Goal: Register for event/course

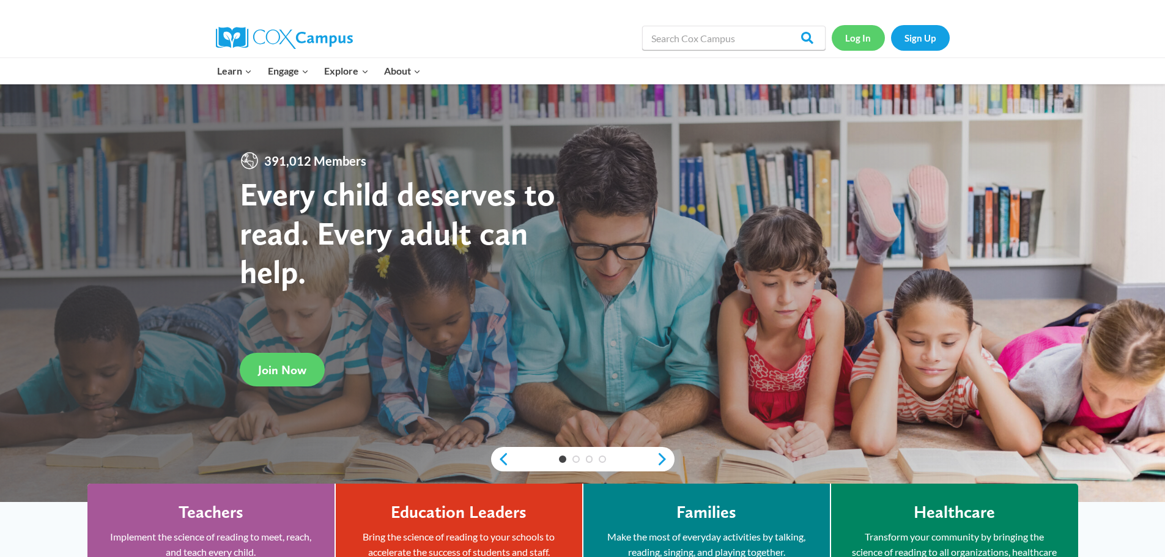
click at [869, 39] on link "Log In" at bounding box center [858, 37] width 53 height 25
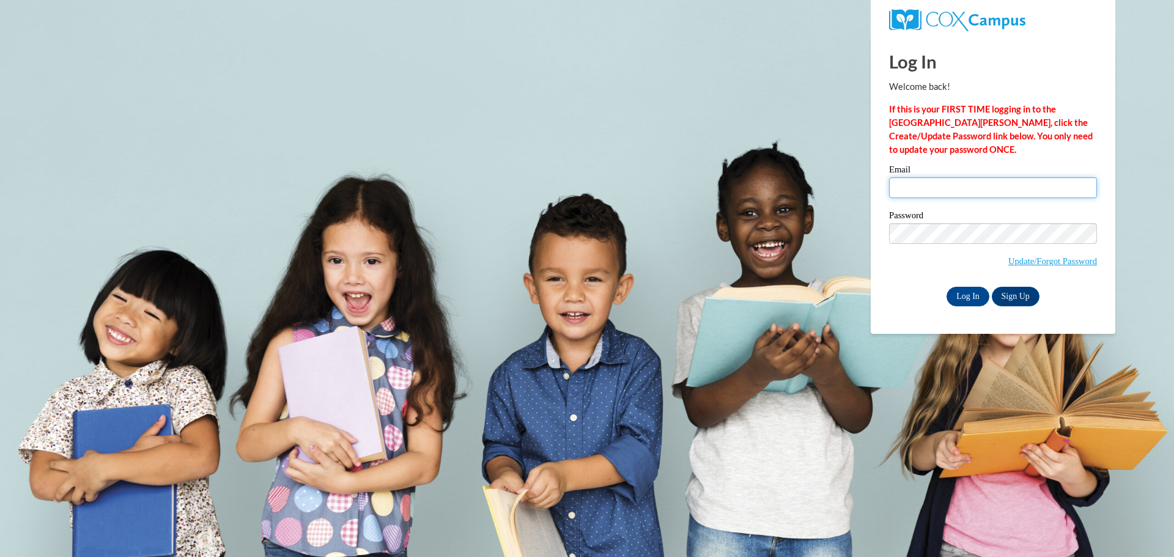
click at [922, 180] on input "Email" at bounding box center [993, 187] width 208 height 21
type input "[EMAIL_ADDRESS][DOMAIN_NAME]"
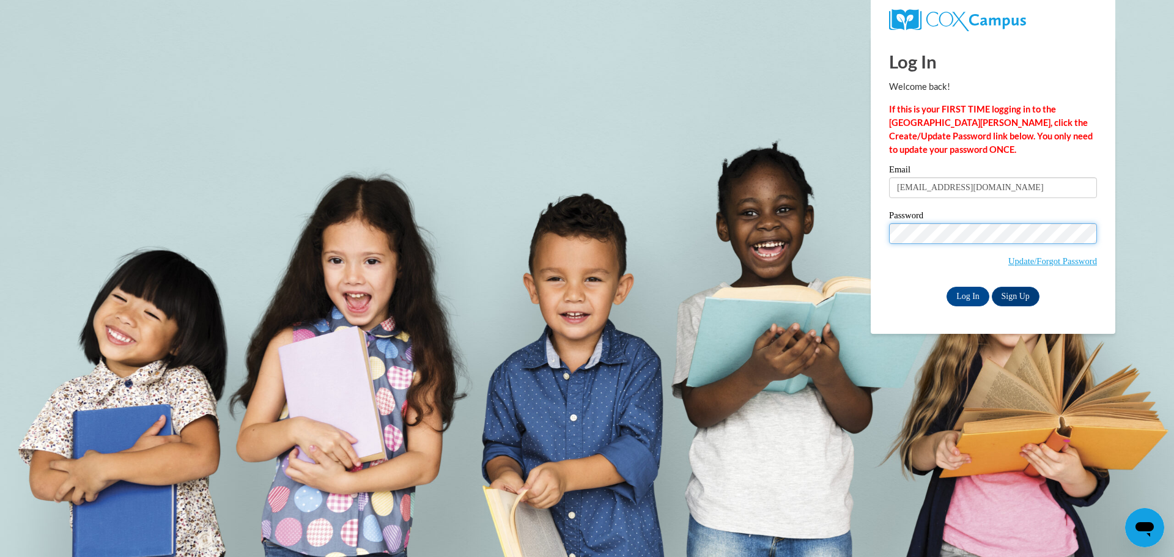
click at [947, 287] on input "Log In" at bounding box center [968, 297] width 43 height 20
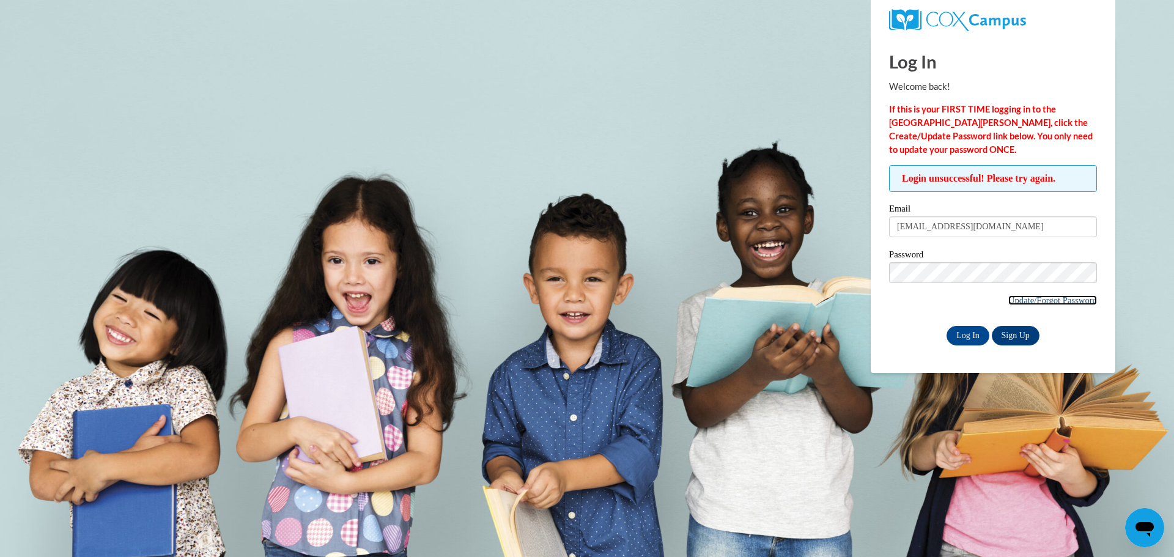
click at [1046, 298] on link "Update/Forgot Password" at bounding box center [1053, 300] width 89 height 10
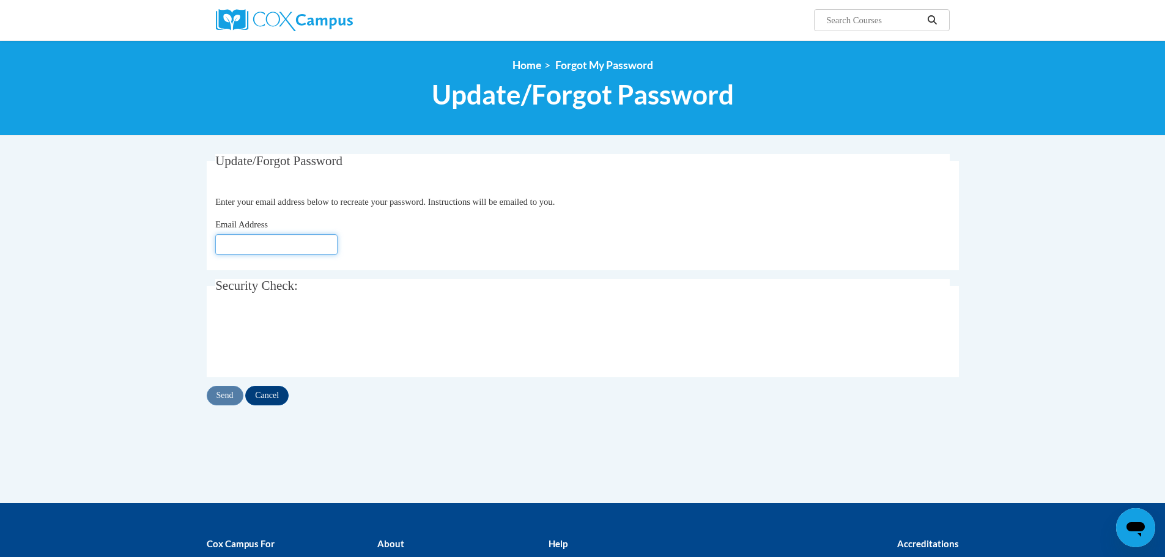
click at [309, 238] on input "Email Address" at bounding box center [276, 244] width 122 height 21
type input "[EMAIL_ADDRESS][DOMAIN_NAME]"
click at [212, 396] on input "Send" at bounding box center [225, 396] width 37 height 20
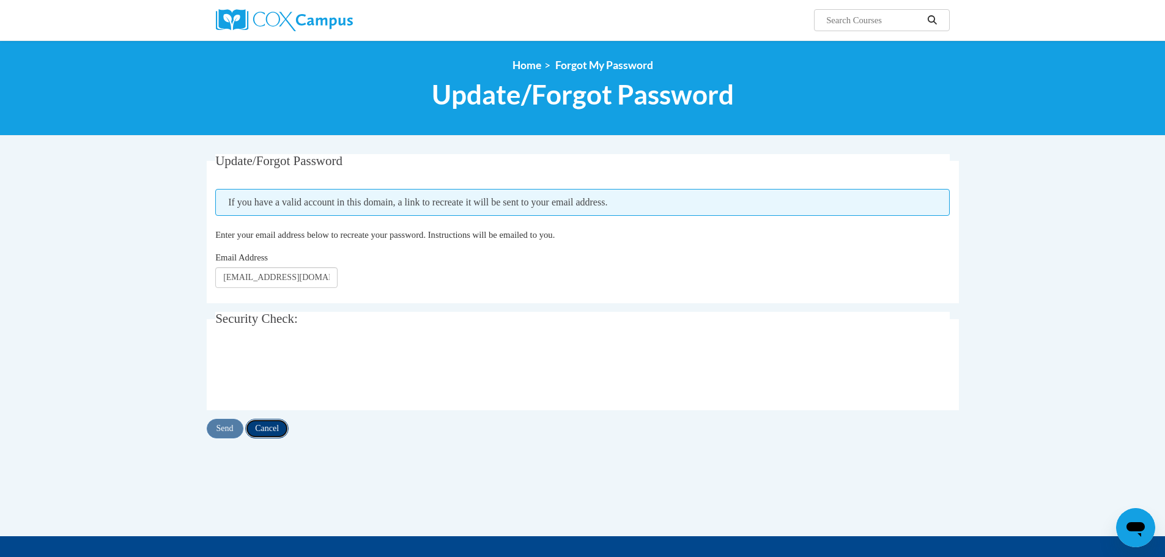
click at [259, 432] on input "Cancel" at bounding box center [266, 429] width 43 height 20
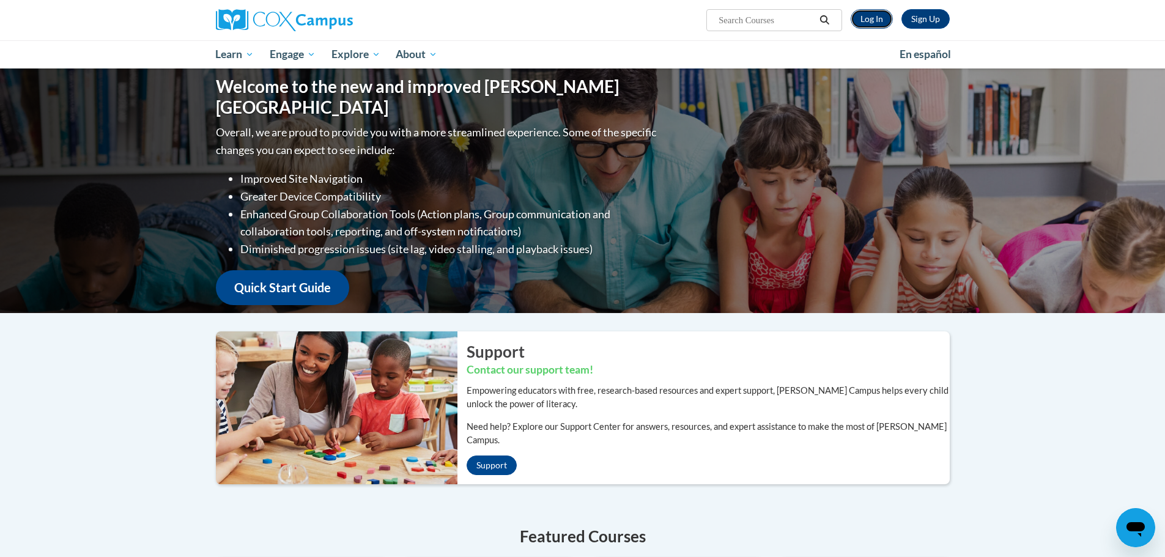
click at [870, 15] on link "Log In" at bounding box center [872, 19] width 42 height 20
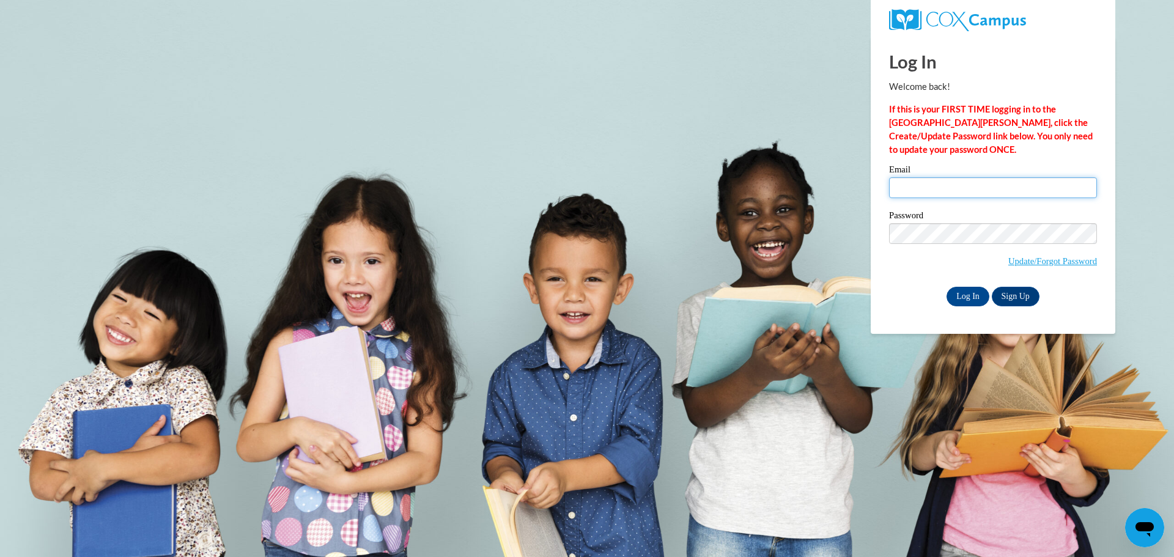
click at [904, 184] on input "Email" at bounding box center [993, 187] width 208 height 21
type input "[EMAIL_ADDRESS][DOMAIN_NAME]"
click at [947, 287] on input "Log In" at bounding box center [968, 297] width 43 height 20
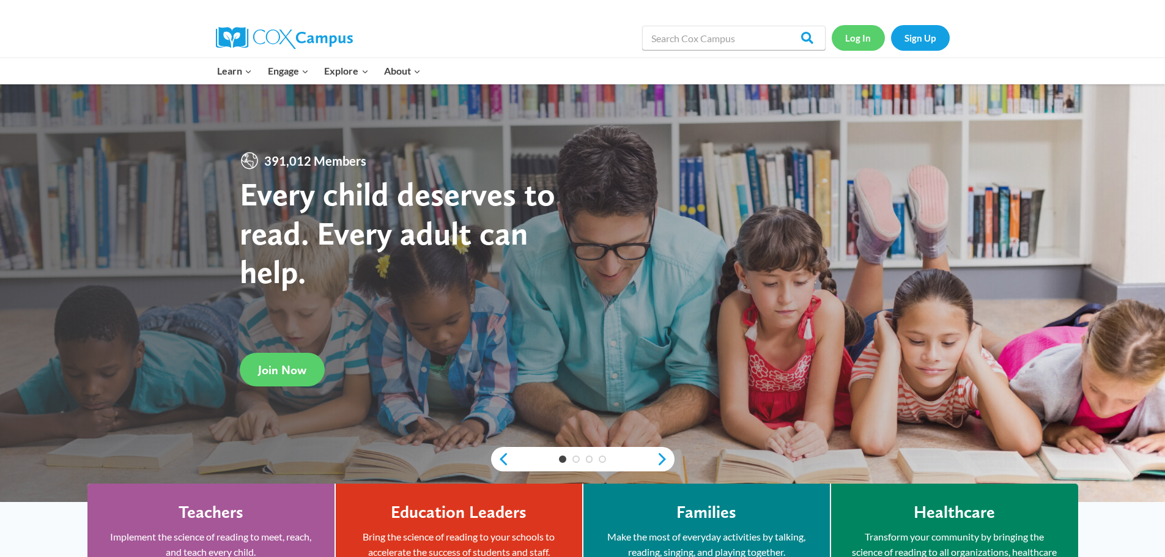
click at [862, 44] on link "Log In" at bounding box center [858, 37] width 53 height 25
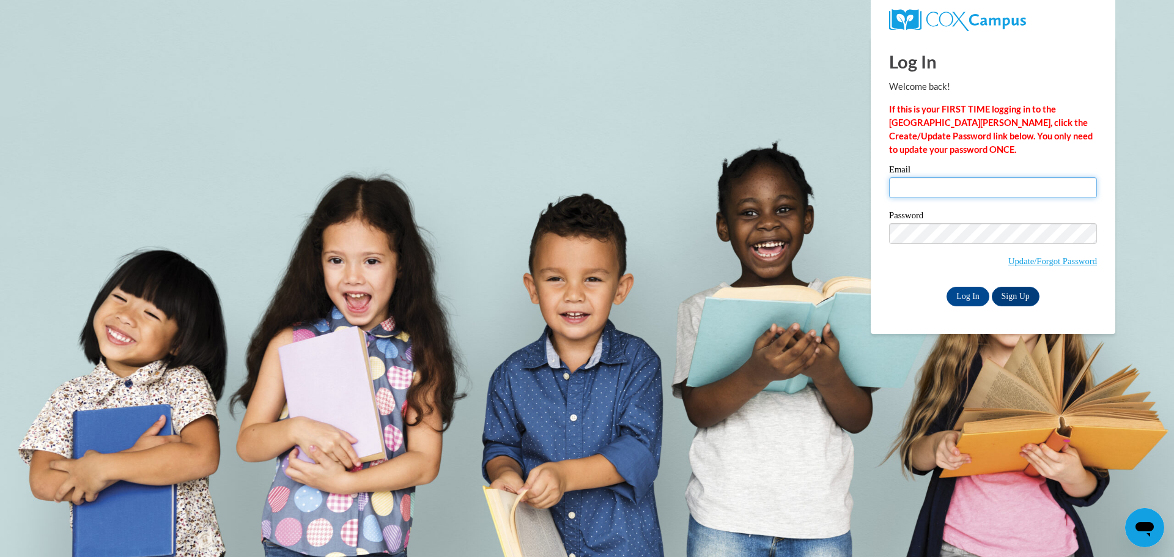
click at [967, 195] on input "Email" at bounding box center [993, 187] width 208 height 21
type input "[EMAIL_ADDRESS][DOMAIN_NAME]"
click at [966, 289] on input "Log In" at bounding box center [968, 297] width 43 height 20
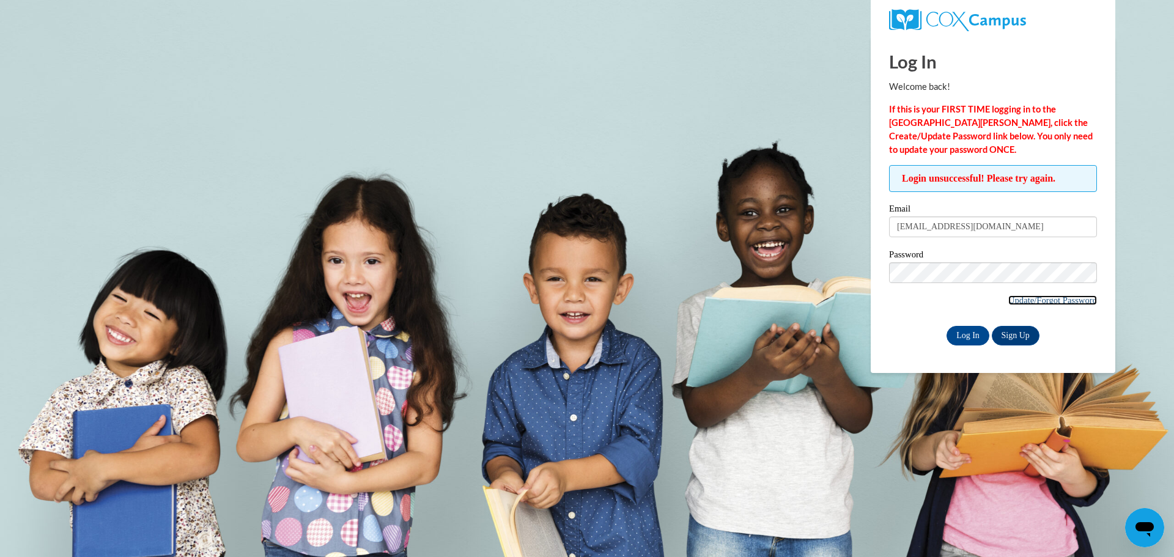
click at [1059, 298] on link "Update/Forgot Password" at bounding box center [1053, 300] width 89 height 10
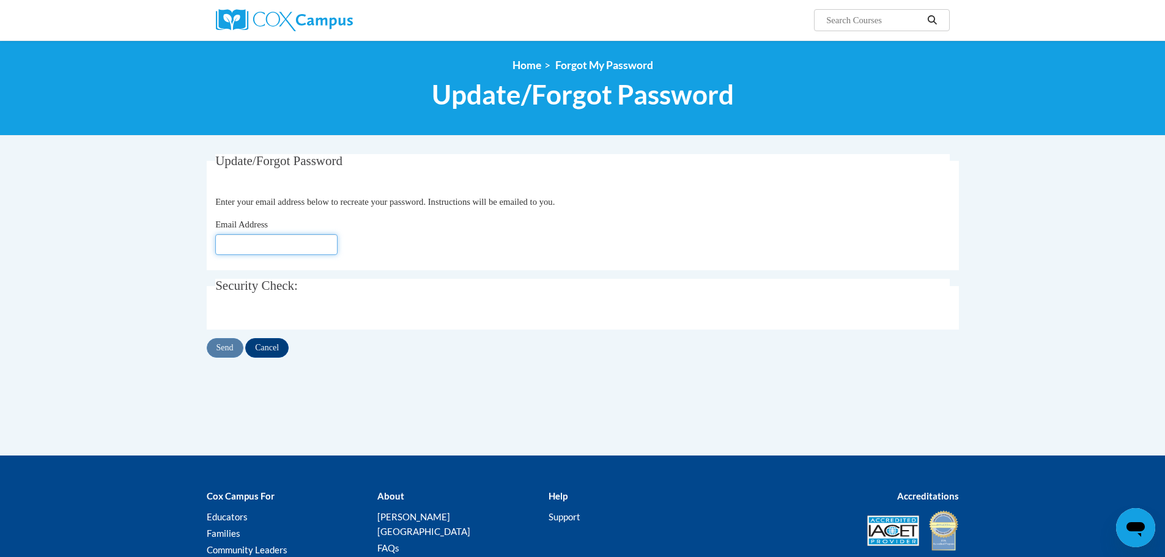
click at [265, 244] on input "Email Address" at bounding box center [276, 244] width 122 height 21
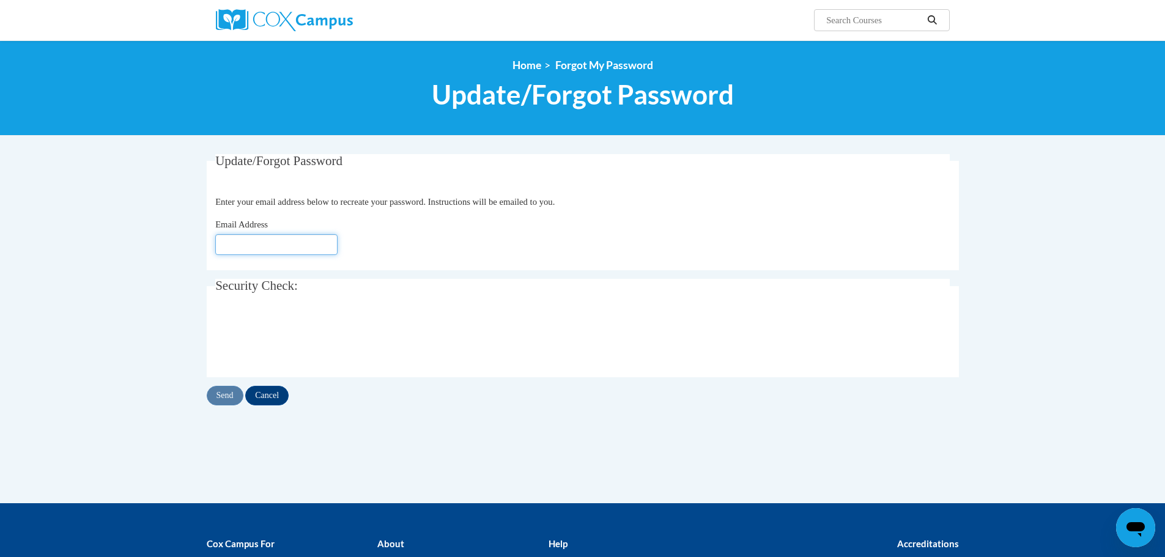
type input "[EMAIL_ADDRESS][DOMAIN_NAME]"
click at [228, 393] on input "Send" at bounding box center [225, 396] width 37 height 20
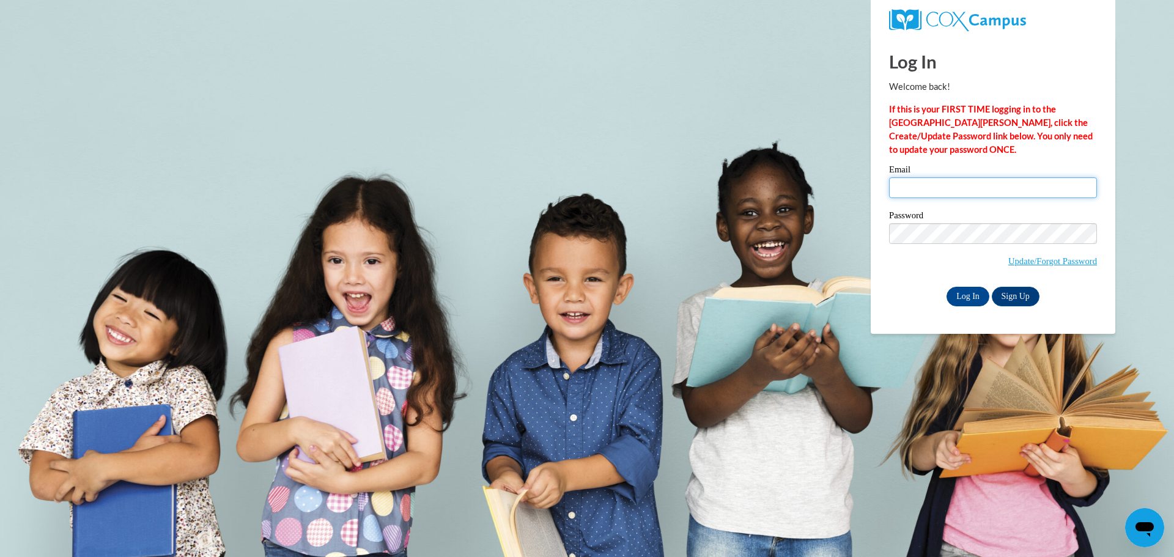
click at [957, 194] on input "Email" at bounding box center [993, 187] width 208 height 21
type input "jordancarolinehenderson@gmail.com"
click at [959, 295] on input "Log In" at bounding box center [968, 297] width 43 height 20
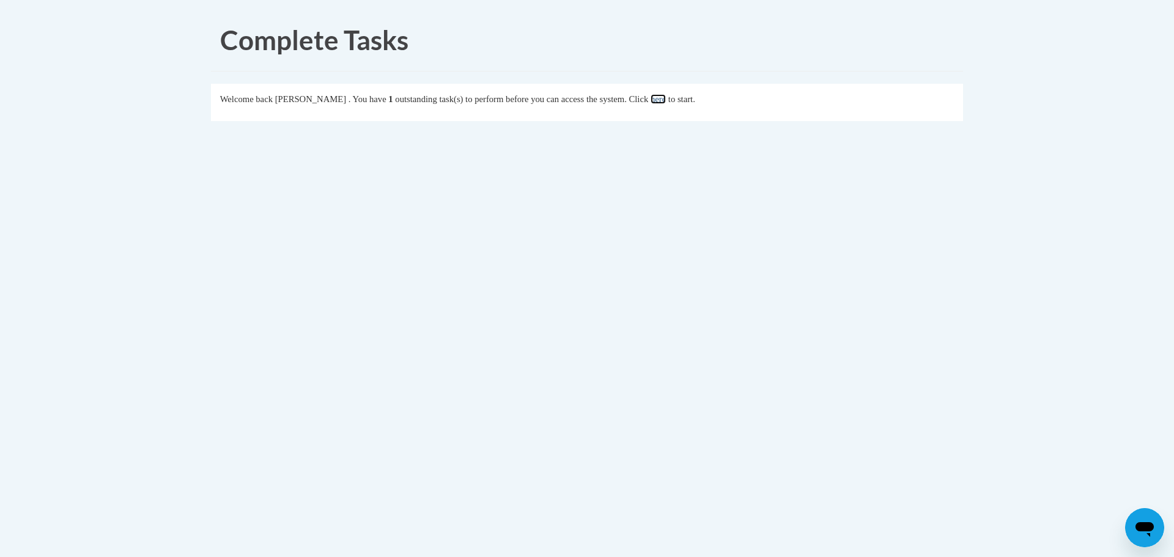
click at [666, 100] on link "here" at bounding box center [658, 99] width 15 height 10
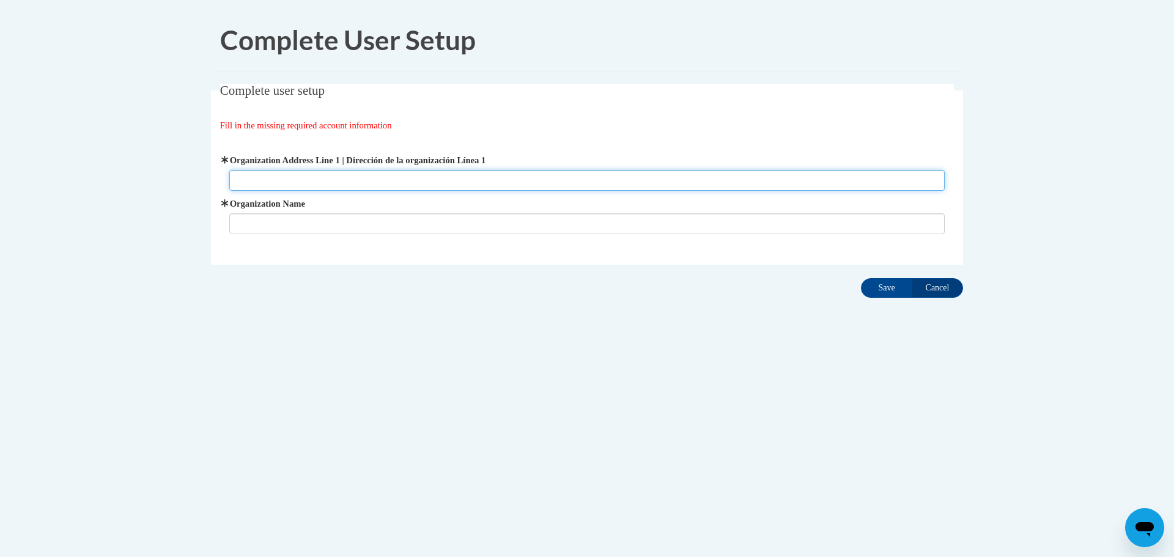
click at [262, 182] on input "Organization Address Line 1 | Dirección de la organización Línea 1" at bounding box center [587, 180] width 716 height 21
type input "619 Buckhorn Tavern Road Dahlonega GA 30533"
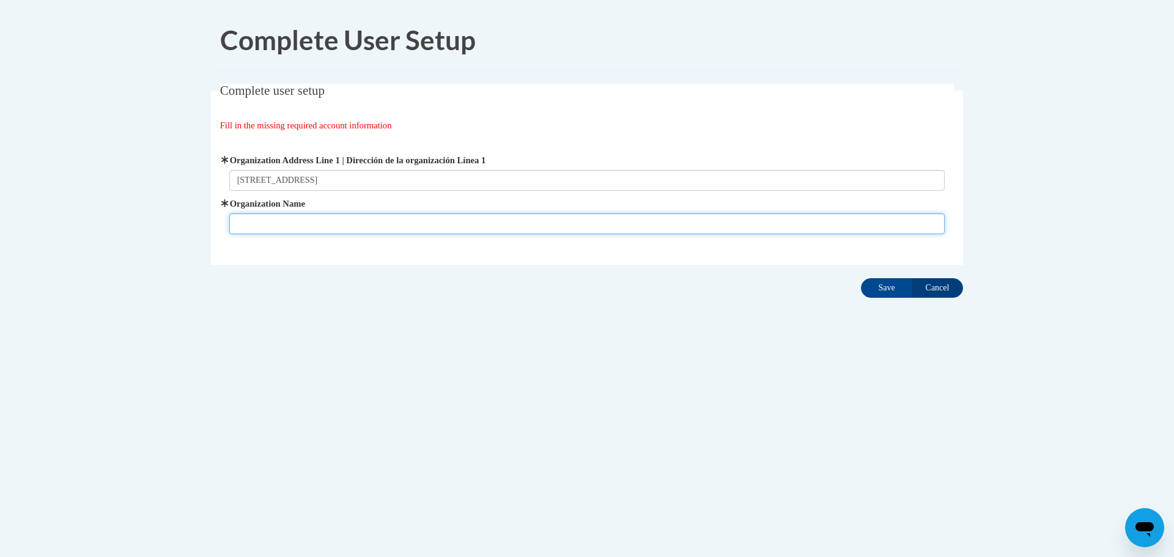
click at [335, 226] on input "Organization Name" at bounding box center [587, 223] width 716 height 21
type input "Dahlonega Country Day Academy"
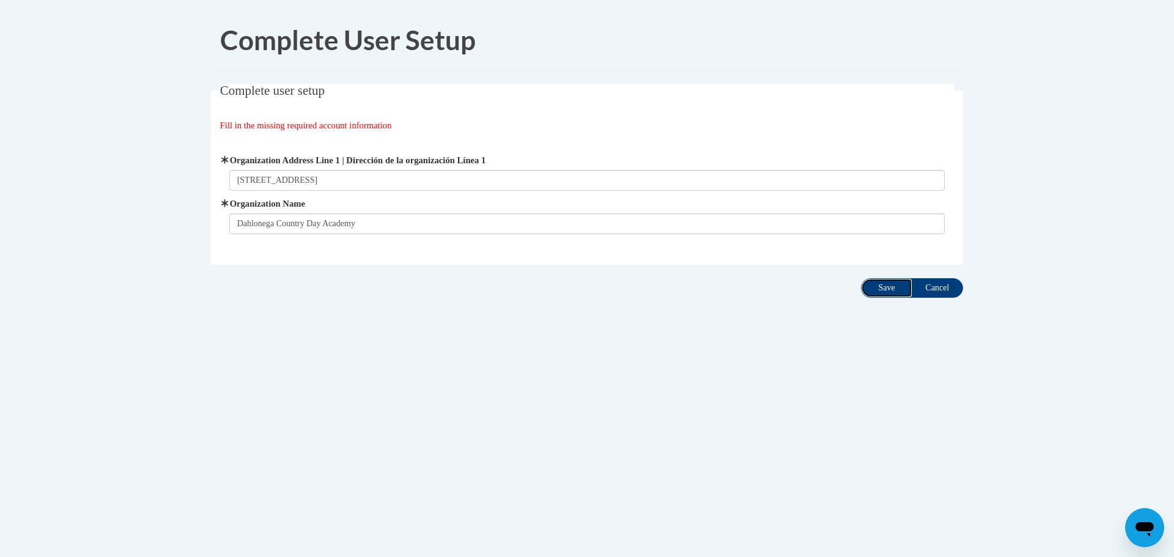
click at [887, 291] on input "Save" at bounding box center [886, 288] width 51 height 20
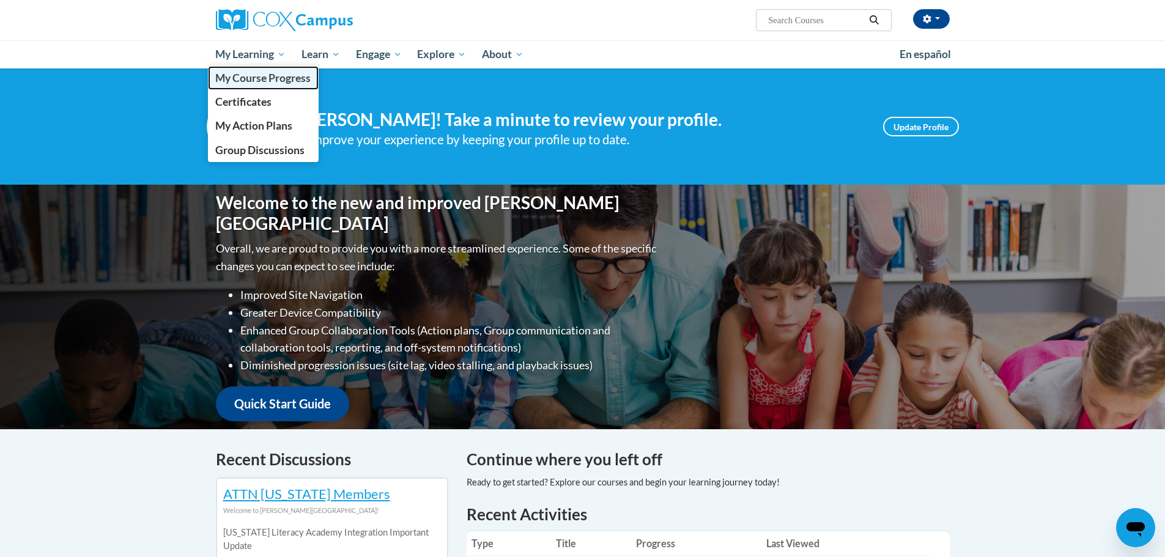
click at [260, 75] on span "My Course Progress" at bounding box center [262, 78] width 95 height 13
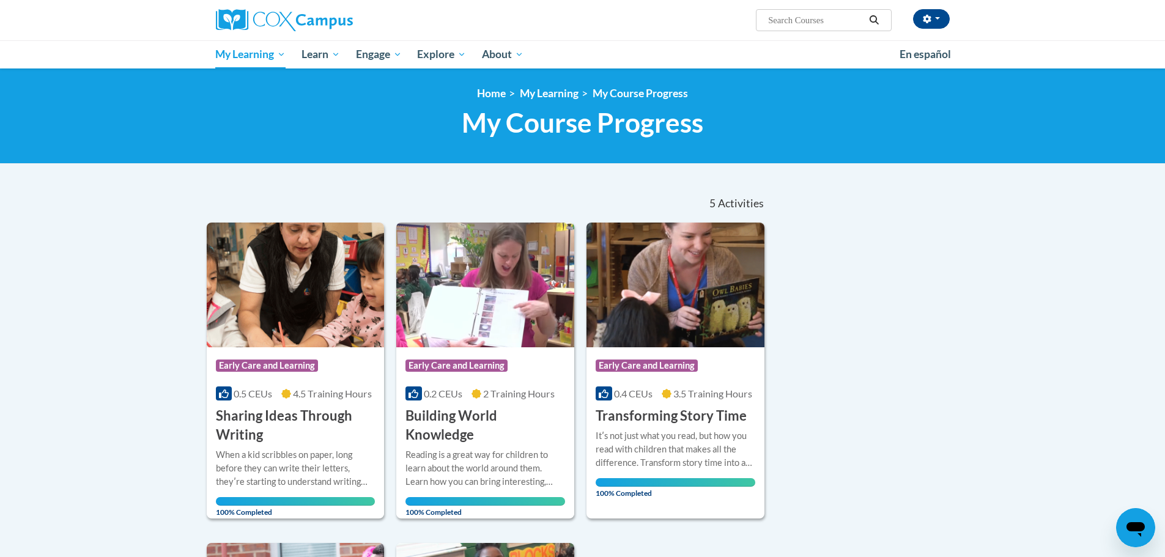
click at [983, 264] on body "Jordan Henderson (America/New_York UTC-04:00) My Profile Inbox My Transcripts L…" at bounding box center [582, 557] width 1165 height 1115
click at [809, 24] on input "Search..." at bounding box center [816, 20] width 98 height 15
type input "emergent literacy"
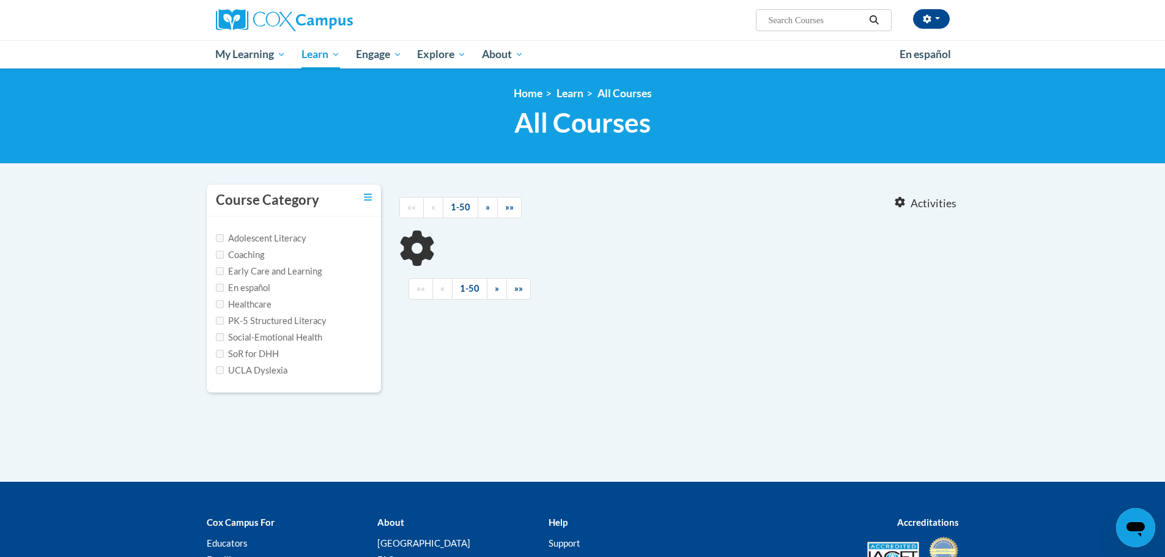
type input "emergent literacy"
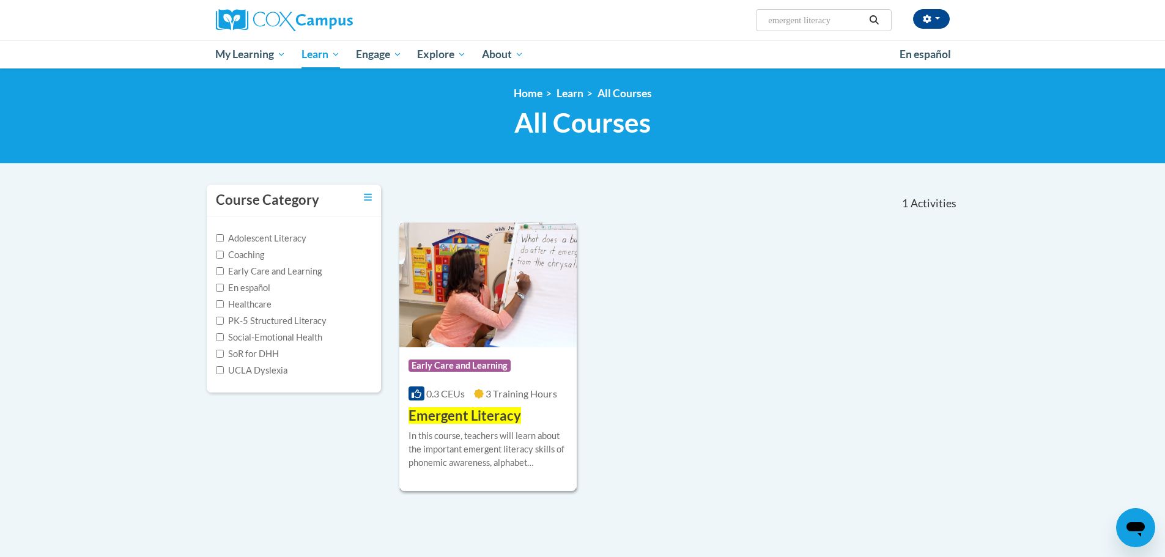
click at [519, 401] on div "Course Category: Early Care and Learning 0.3 CEUs 3 Training Hours COURSE Emerg…" at bounding box center [488, 386] width 178 height 78
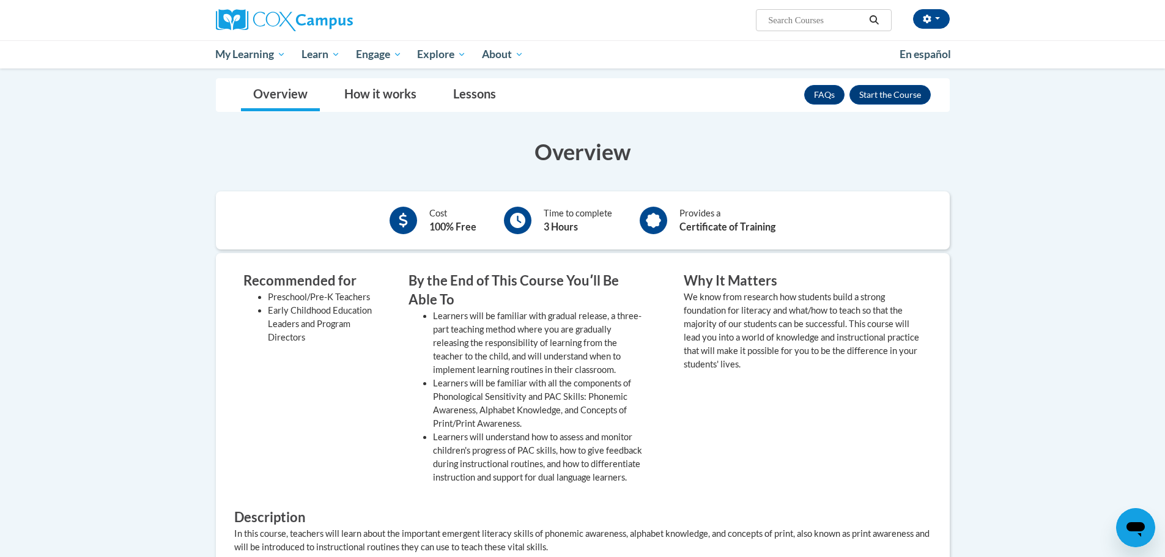
scroll to position [61, 0]
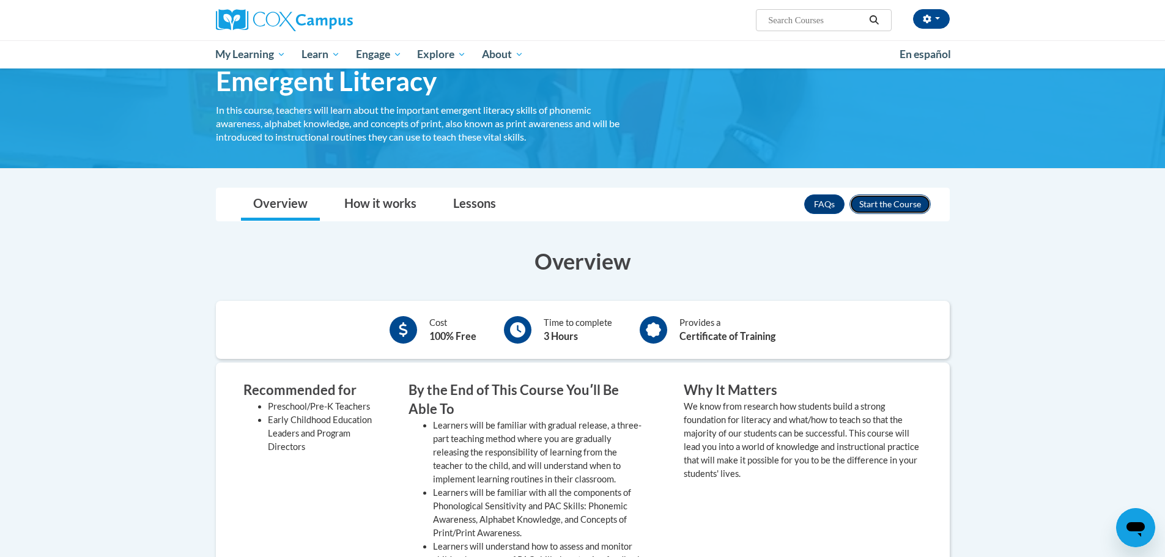
click at [886, 199] on button "Enroll" at bounding box center [890, 205] width 81 height 20
